Goal: Find specific page/section: Find specific page/section

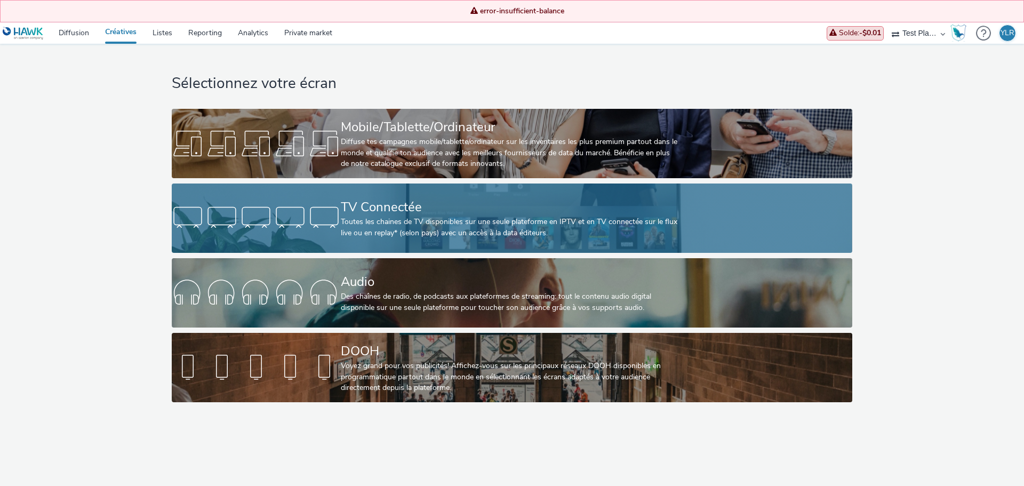
click at [408, 193] on div "TV Connectée Toutes les chaines de TV disponibles sur une seule plateforme en I…" at bounding box center [510, 218] width 338 height 69
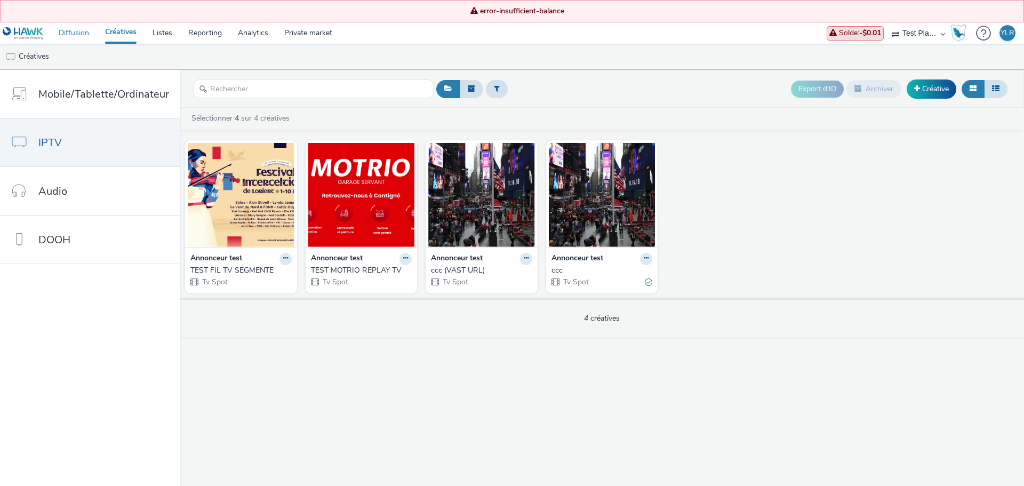
click at [76, 31] on link "Diffusion" at bounding box center [74, 32] width 46 height 21
click at [79, 32] on link "Diffusion" at bounding box center [74, 32] width 46 height 21
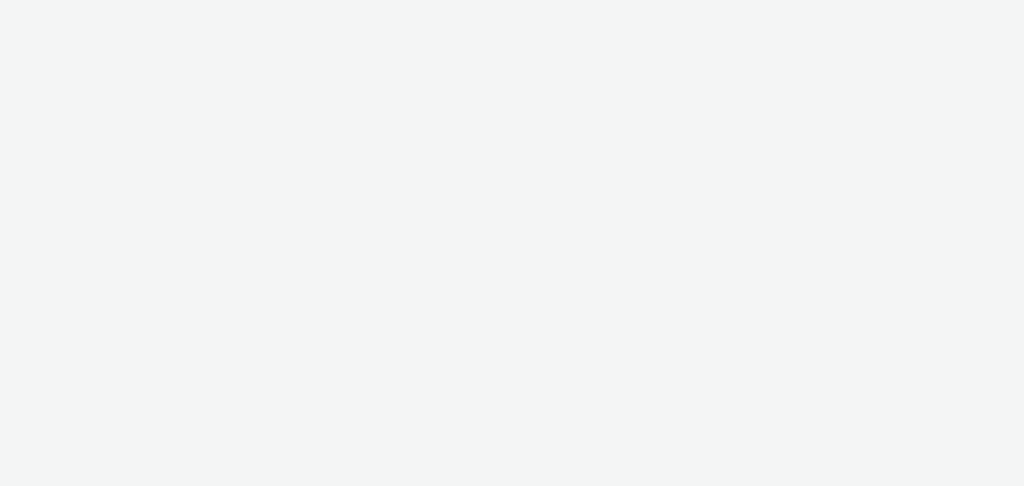
select select "498a7312-cff4-4d43-a624-89fa304d947e"
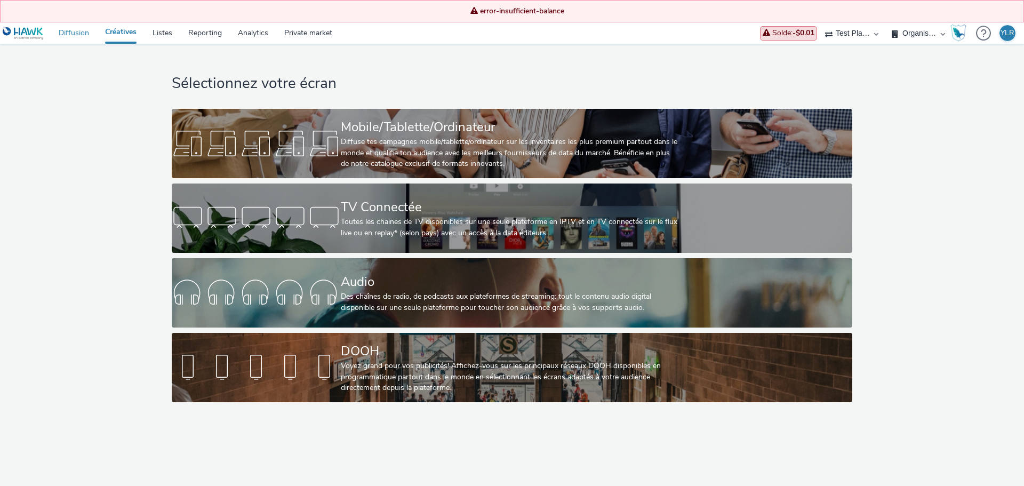
click at [81, 35] on link "Diffusion" at bounding box center [74, 32] width 46 height 21
